Goal: Book appointment/travel/reservation

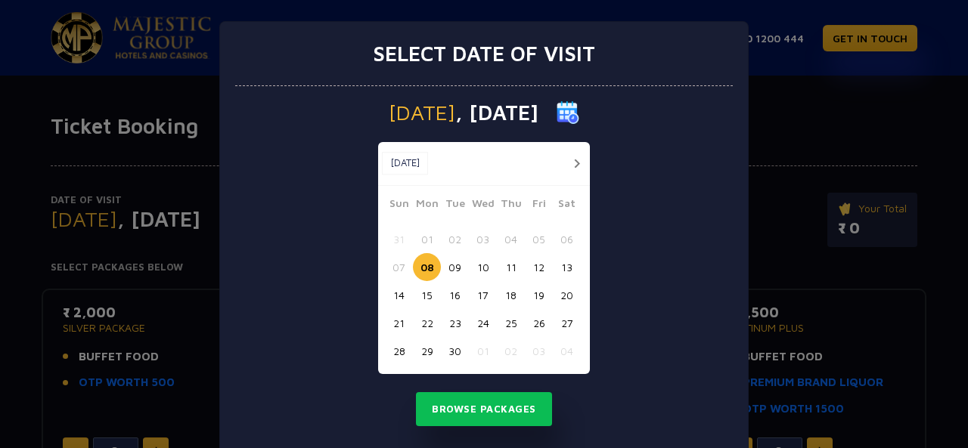
click at [578, 163] on button "button" at bounding box center [576, 163] width 19 height 19
click at [529, 236] on button "03" at bounding box center [539, 239] width 28 height 28
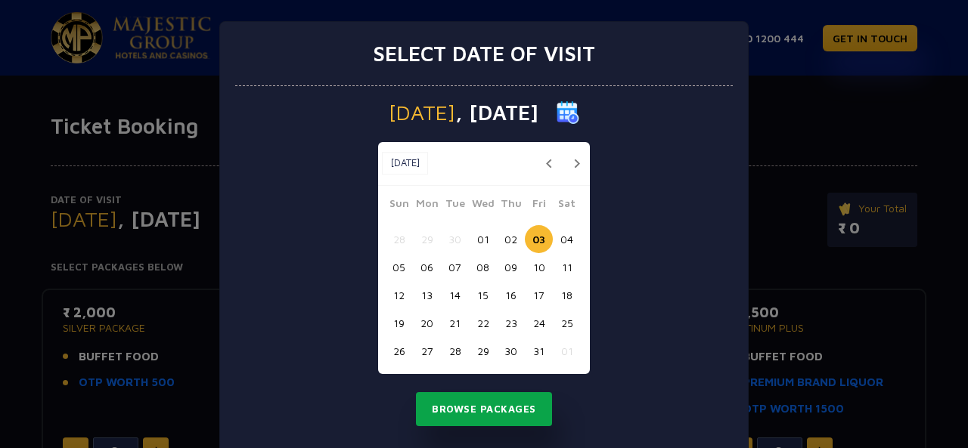
click at [500, 403] on button "Browse Packages" at bounding box center [484, 409] width 136 height 35
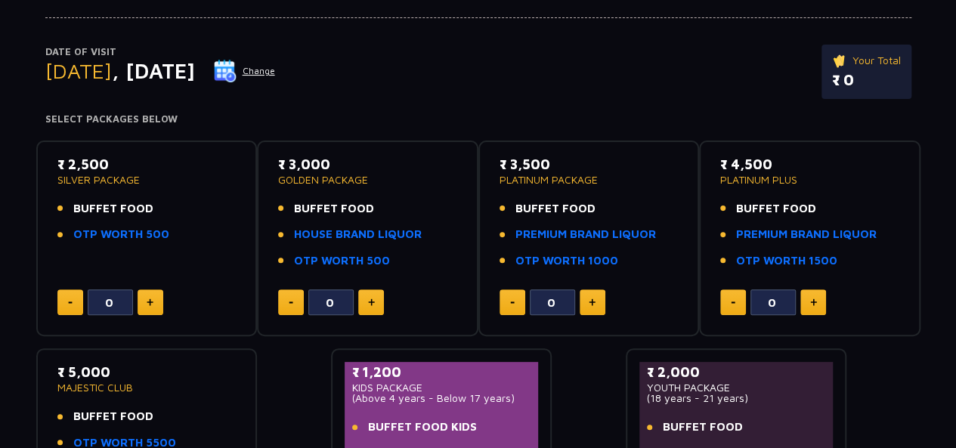
scroll to position [151, 0]
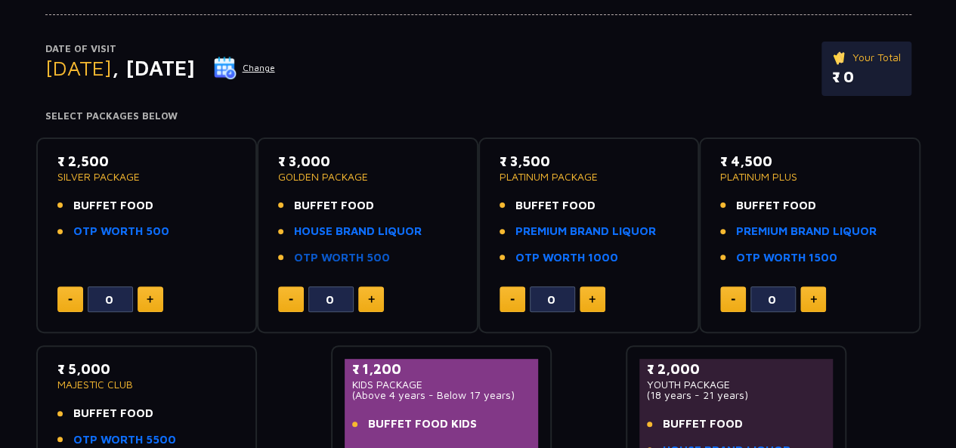
click at [330, 252] on link "OTP WORTH 500" at bounding box center [342, 257] width 96 height 17
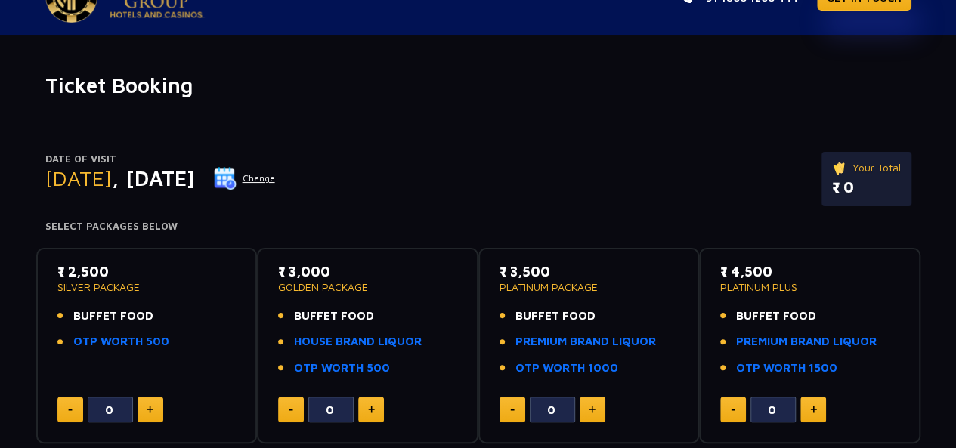
scroll to position [76, 0]
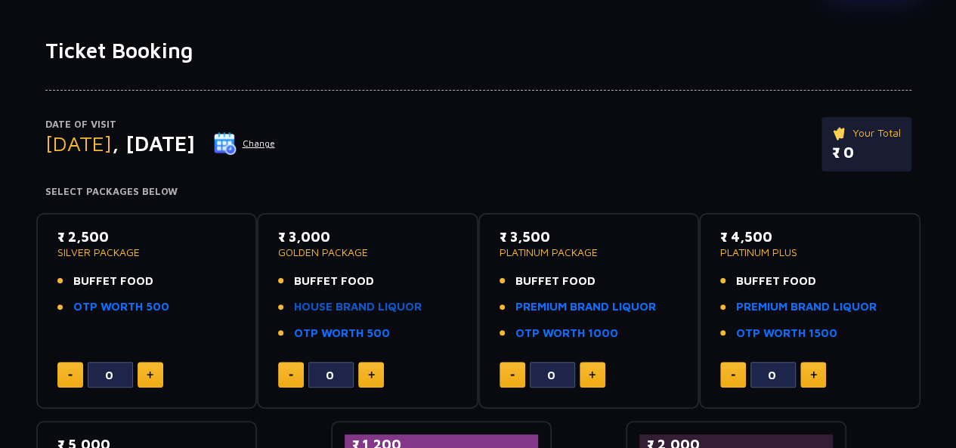
click at [345, 306] on link "HOUSE BRAND LIQUOR" at bounding box center [358, 307] width 128 height 17
